Goal: Task Accomplishment & Management: Use online tool/utility

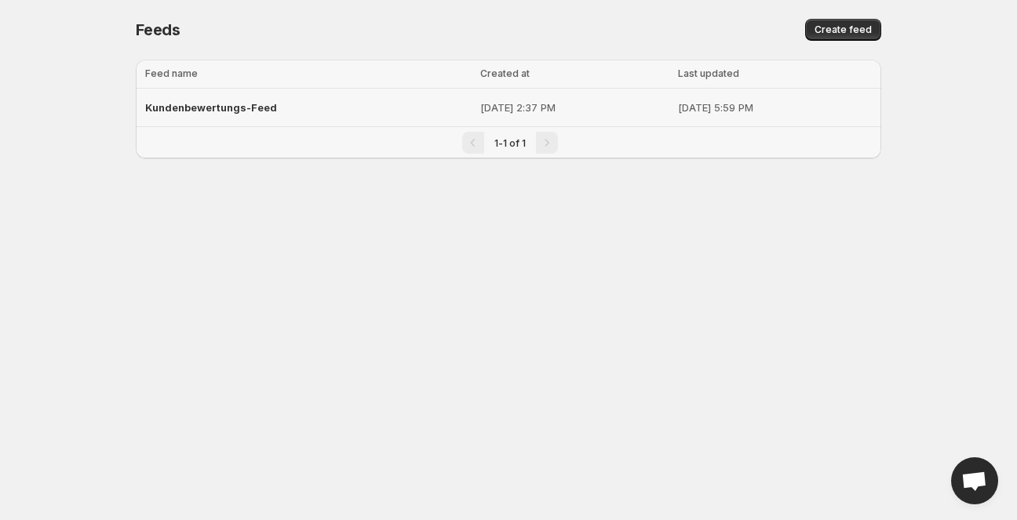
click at [201, 107] on span "Kundenbewertungs-Feed" at bounding box center [211, 107] width 132 height 13
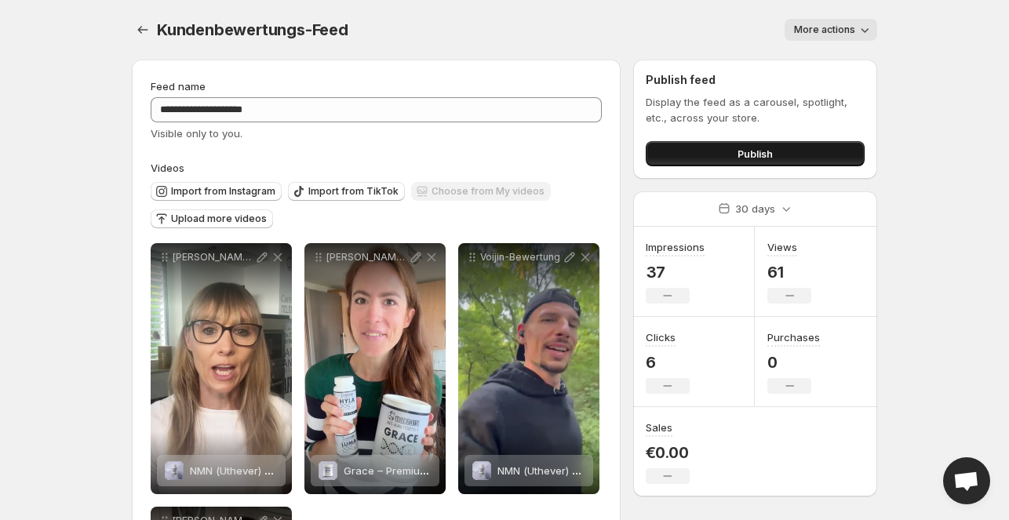
click at [696, 151] on button "Publish" at bounding box center [755, 153] width 219 height 25
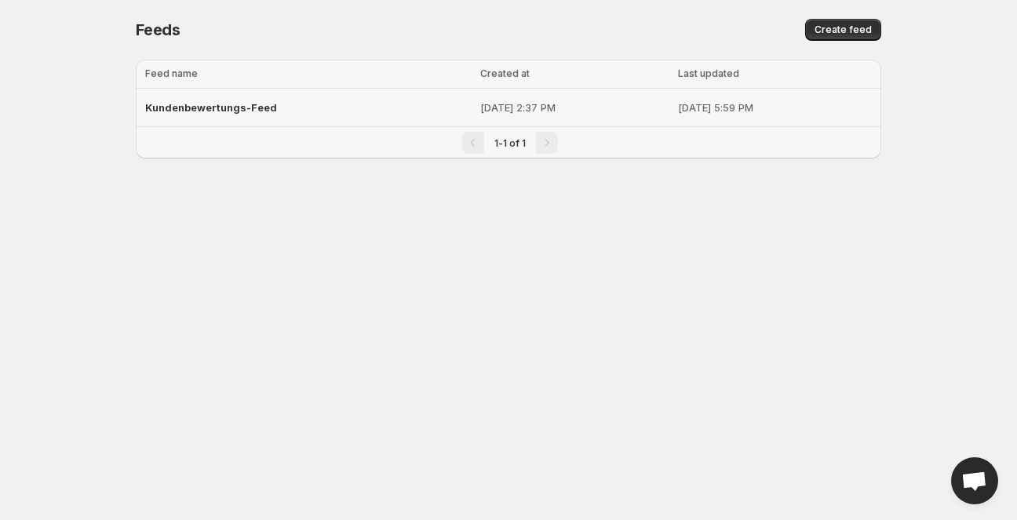
click at [233, 105] on span "Kundenbewertungs-Feed" at bounding box center [211, 107] width 132 height 13
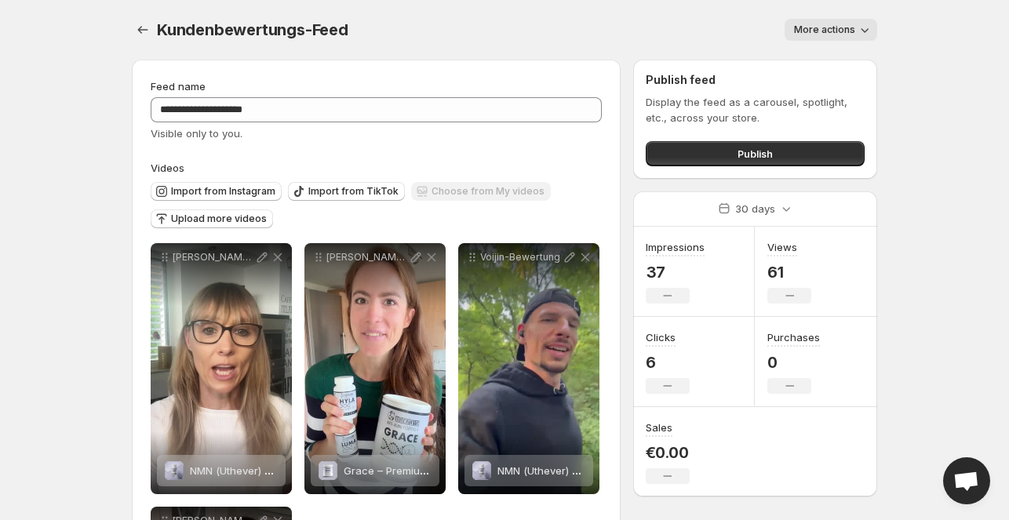
click at [868, 32] on icon "button" at bounding box center [865, 30] width 16 height 16
